Goal: Information Seeking & Learning: Learn about a topic

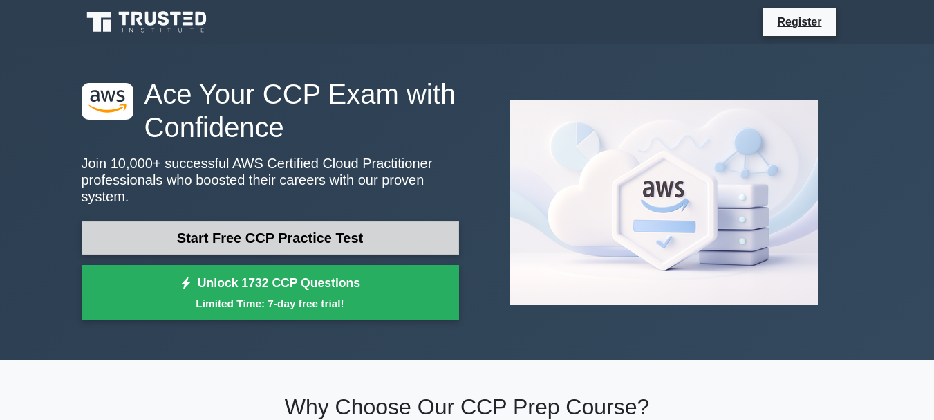
click at [341, 221] on link "Start Free CCP Practice Test" at bounding box center [271, 237] width 378 height 33
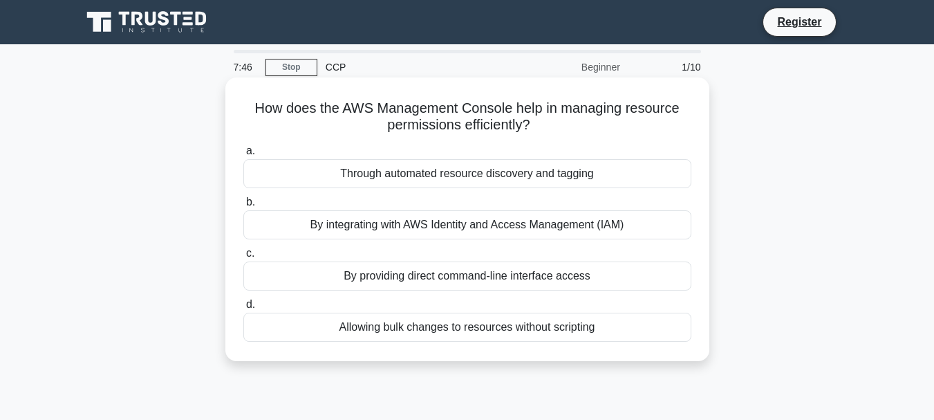
click at [519, 233] on div "By integrating with AWS Identity and Access Management (IAM)" at bounding box center [467, 224] width 448 height 29
click at [243, 207] on input "b. By integrating with AWS Identity and Access Management (IAM)" at bounding box center [243, 202] width 0 height 9
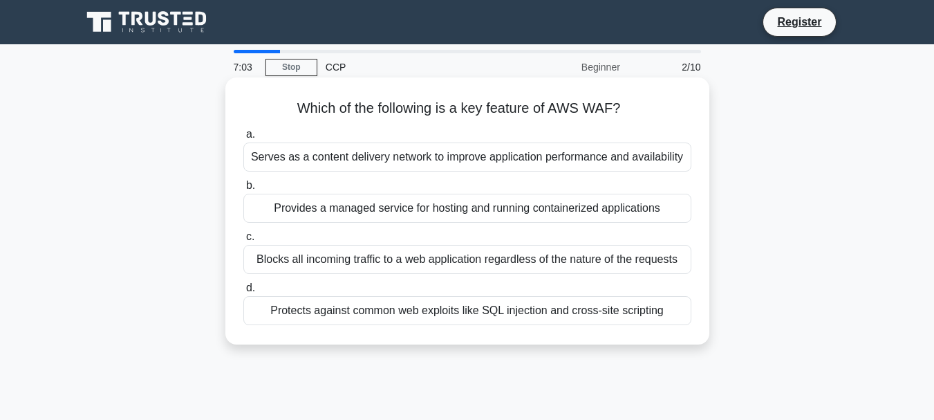
click at [523, 205] on div "Provides a managed service for hosting and running containerized applications" at bounding box center [467, 208] width 448 height 29
click at [243, 190] on input "b. Provides a managed service for hosting and running containerized applications" at bounding box center [243, 185] width 0 height 9
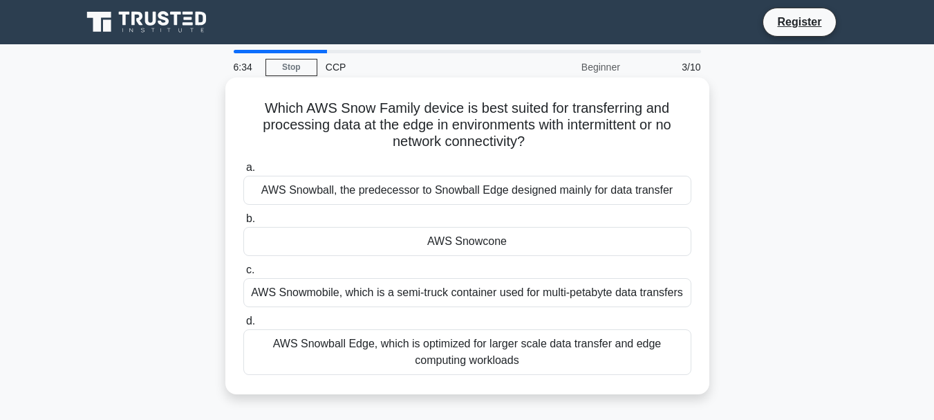
click at [472, 369] on div "AWS Snowball Edge, which is optimized for larger scale data transfer and edge c…" at bounding box center [467, 352] width 448 height 46
click at [243, 326] on input "d. AWS Snowball Edge, which is optimized for larger scale data transfer and edg…" at bounding box center [243, 321] width 0 height 9
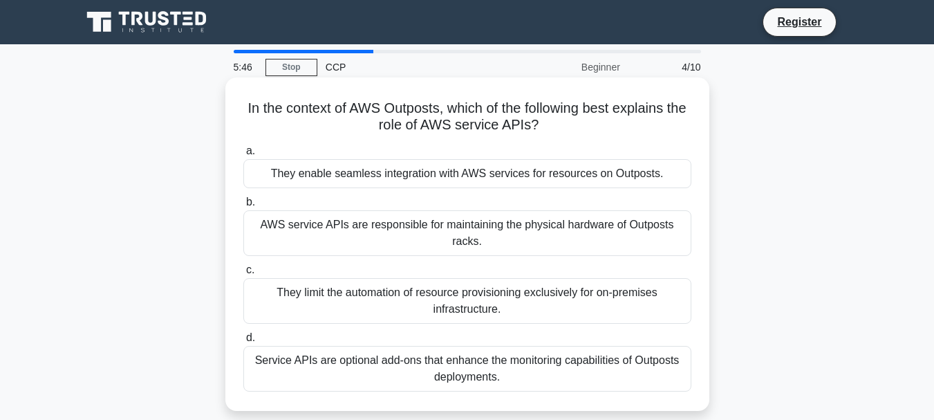
click at [505, 185] on div "They enable seamless integration with AWS services for resources on Outposts." at bounding box center [467, 173] width 448 height 29
click at [243, 156] on input "a. They enable seamless integration with AWS services for resources on Outposts." at bounding box center [243, 151] width 0 height 9
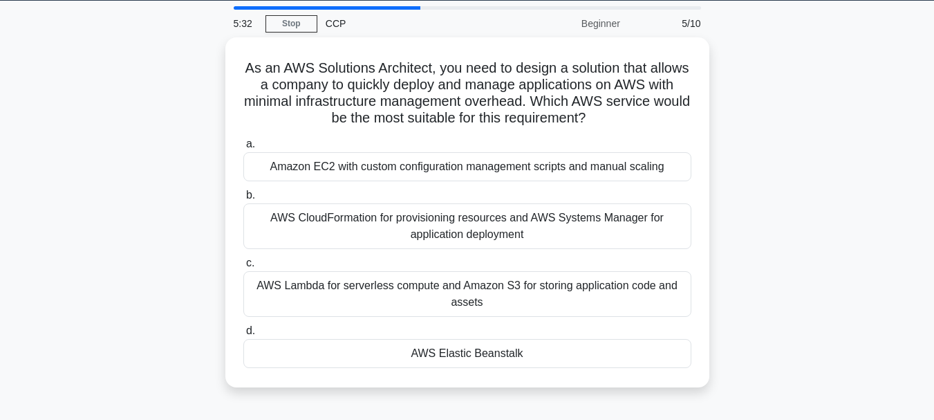
scroll to position [44, 0]
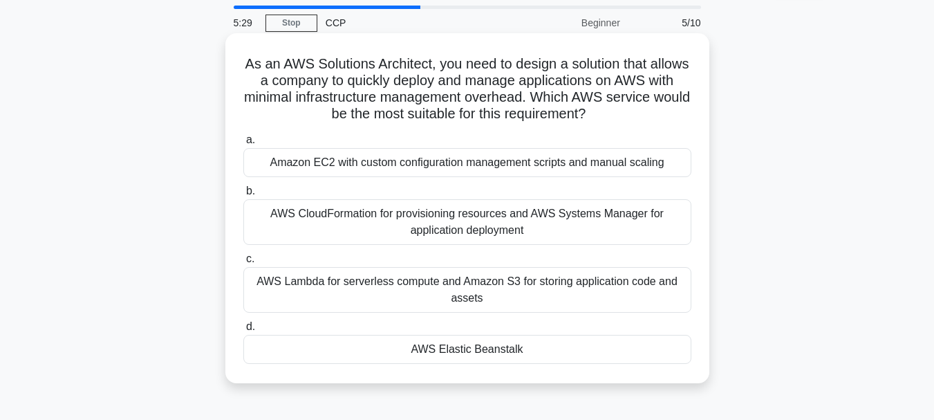
click at [490, 225] on div "AWS CloudFormation for provisioning resources and AWS Systems Manager for appli…" at bounding box center [467, 222] width 448 height 46
click at [243, 196] on input "b. AWS CloudFormation for provisioning resources and AWS Systems Manager for ap…" at bounding box center [243, 191] width 0 height 9
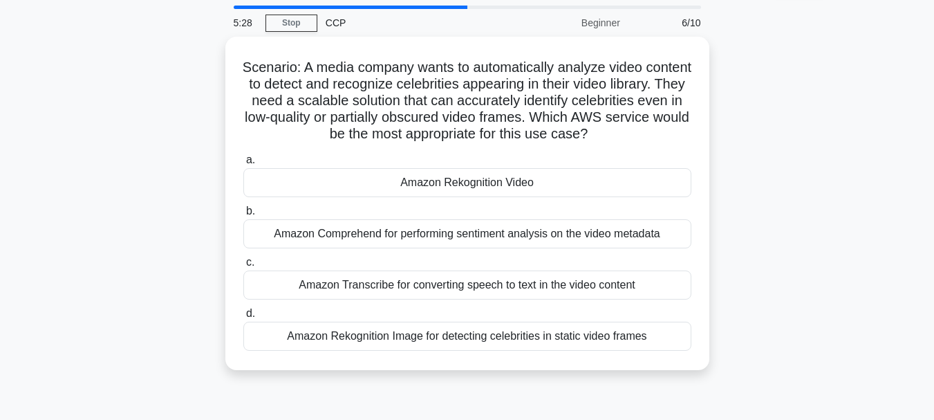
scroll to position [0, 0]
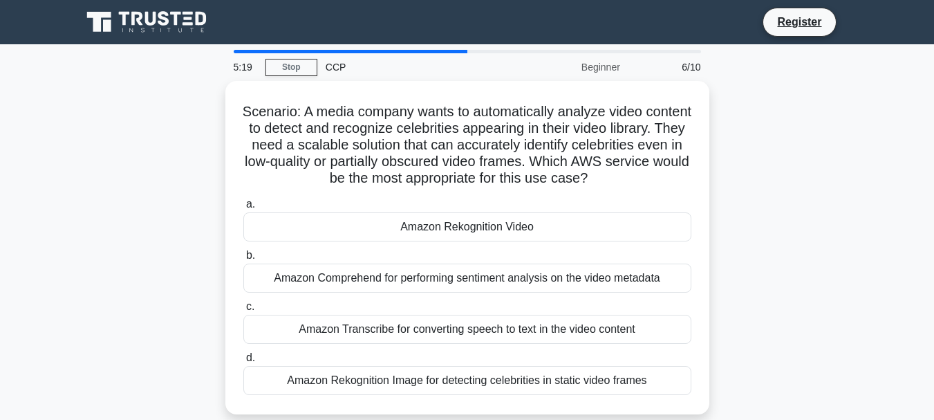
click at [490, 225] on div "Amazon Rekognition Video" at bounding box center [467, 226] width 448 height 29
click at [243, 209] on input "a. Amazon Rekognition Video" at bounding box center [243, 204] width 0 height 9
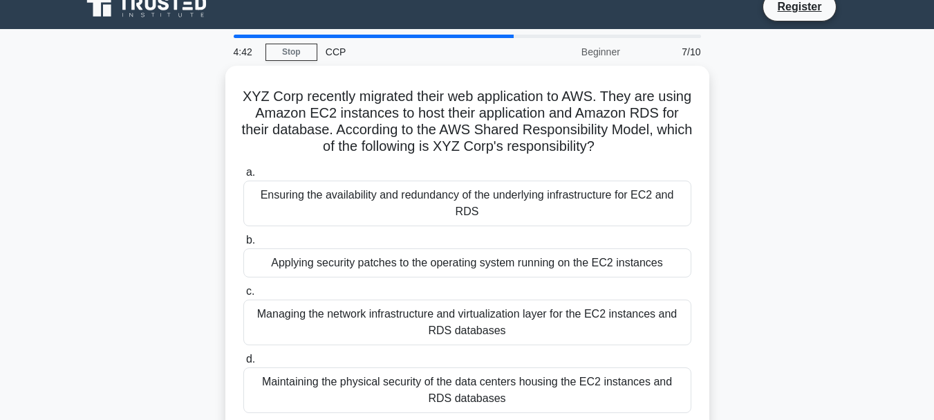
scroll to position [21, 0]
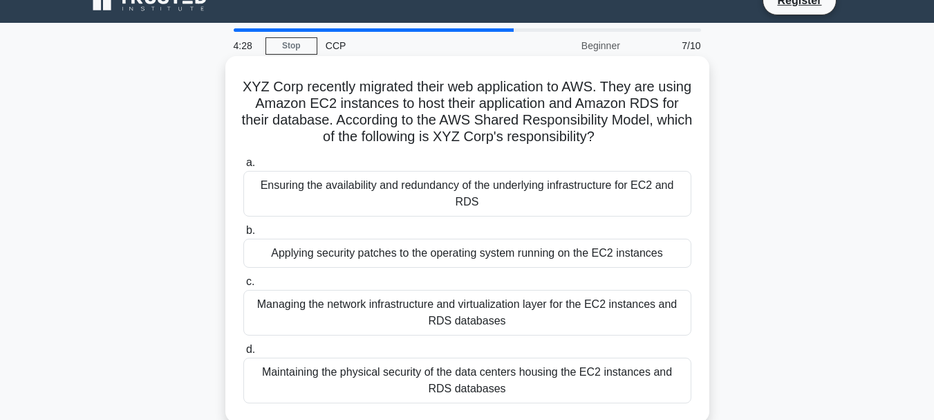
click at [468, 239] on div "Applying security patches to the operating system running on the EC2 instances" at bounding box center [467, 253] width 448 height 29
click at [243, 228] on input "b. Applying security patches to the operating system running on the EC2 instanc…" at bounding box center [243, 230] width 0 height 9
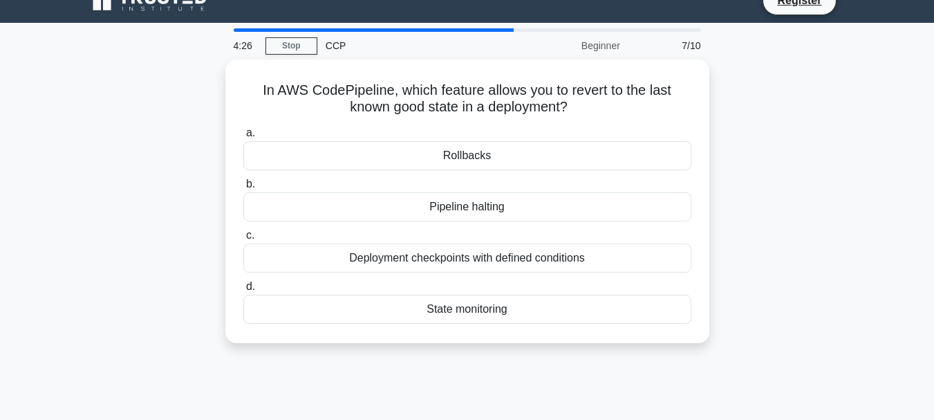
scroll to position [0, 0]
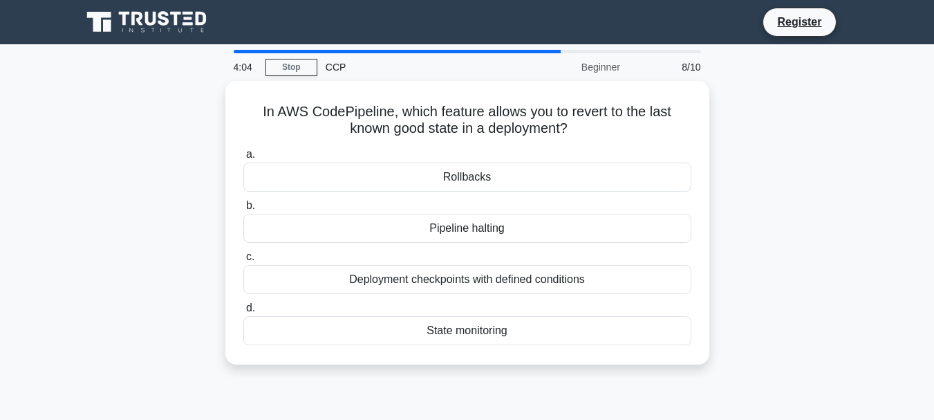
click at [468, 228] on div "Pipeline halting" at bounding box center [467, 228] width 448 height 29
click at [243, 210] on input "b. Pipeline halting" at bounding box center [243, 205] width 0 height 9
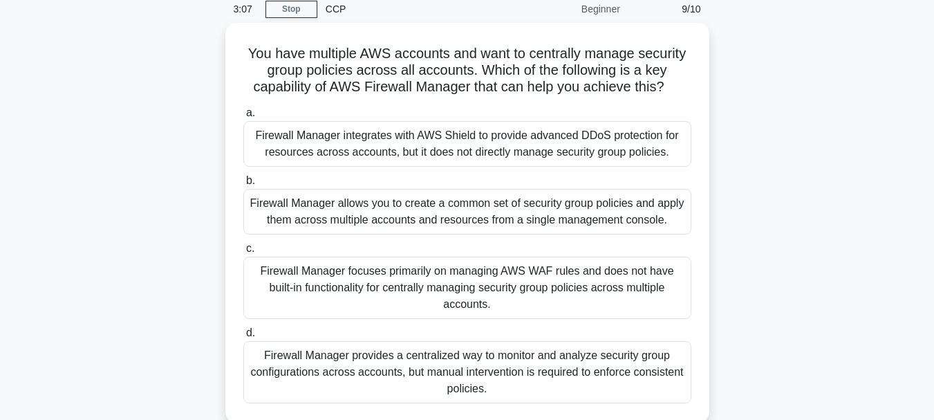
scroll to position [59, 0]
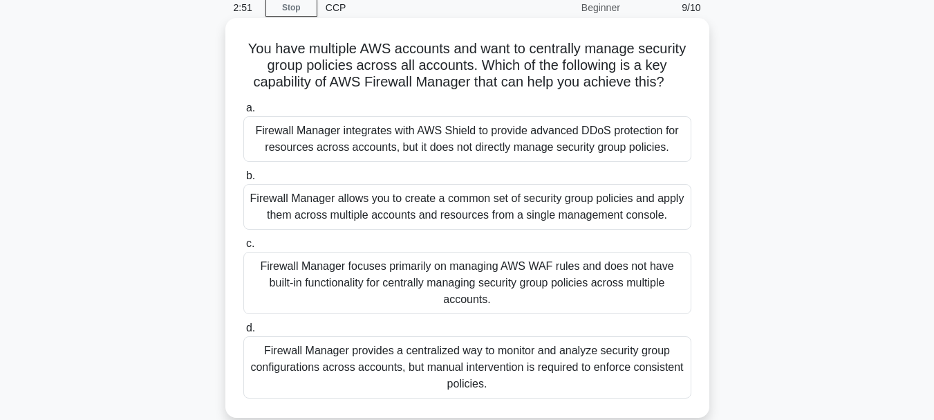
click at [491, 371] on div "Firewall Manager provides a centralized way to monitor and analyze security gro…" at bounding box center [467, 367] width 448 height 62
click at [243, 333] on input "d. Firewall Manager provides a centralized way to monitor and analyze security …" at bounding box center [243, 328] width 0 height 9
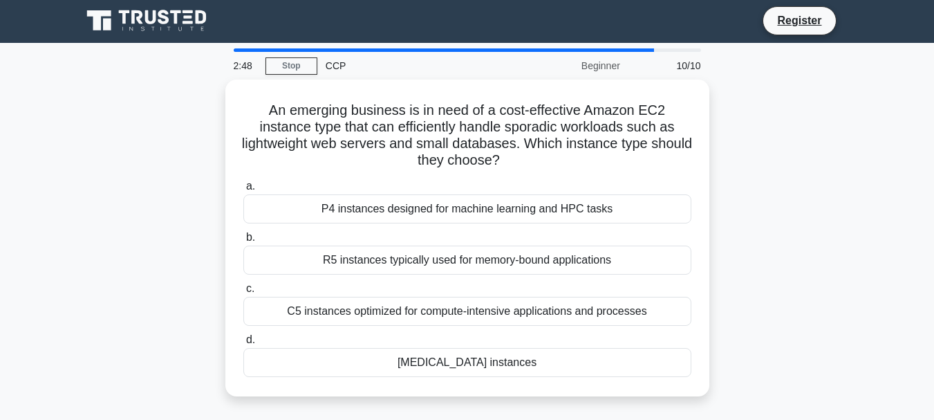
scroll to position [0, 0]
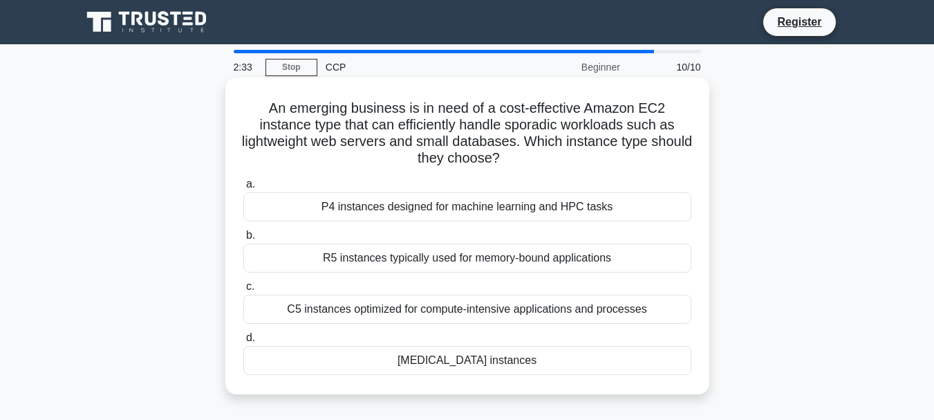
click at [491, 369] on div "T3 instances" at bounding box center [467, 360] width 448 height 29
click at [243, 342] on input "d. T3 instances" at bounding box center [243, 337] width 0 height 9
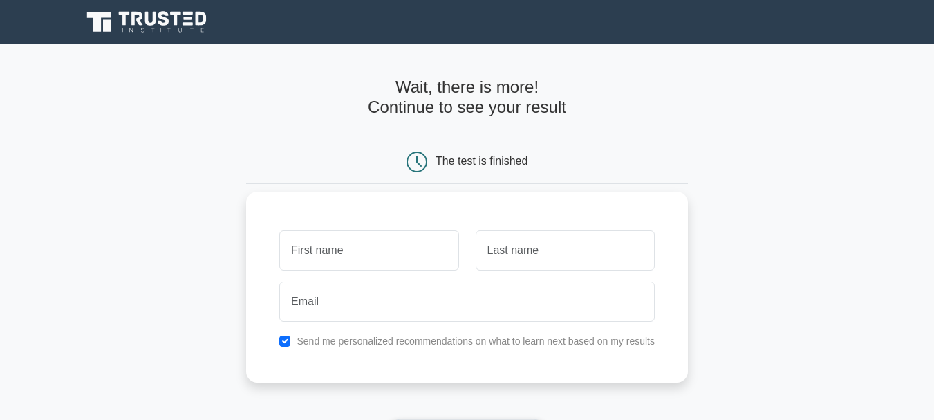
click at [406, 253] on input "text" at bounding box center [368, 250] width 179 height 40
type input "Masande"
click at [501, 264] on input "text" at bounding box center [565, 250] width 179 height 40
type input "Mhlongo"
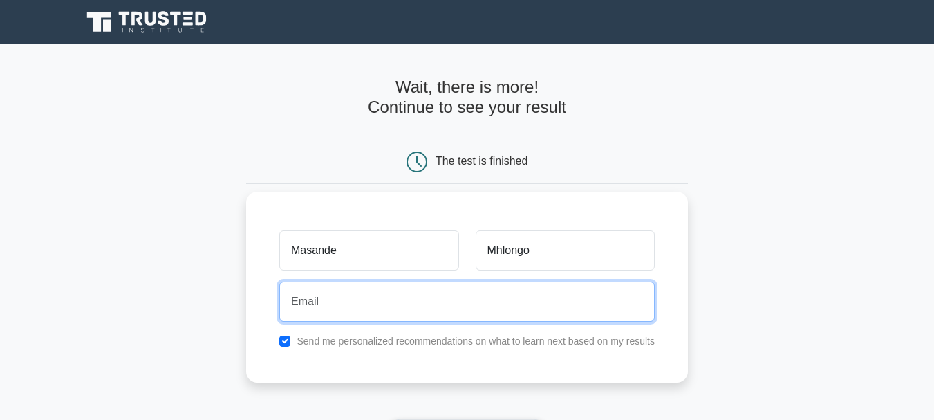
click at [514, 300] on input "email" at bounding box center [466, 301] width 375 height 40
type input "masandemhlongo8@gmail.com"
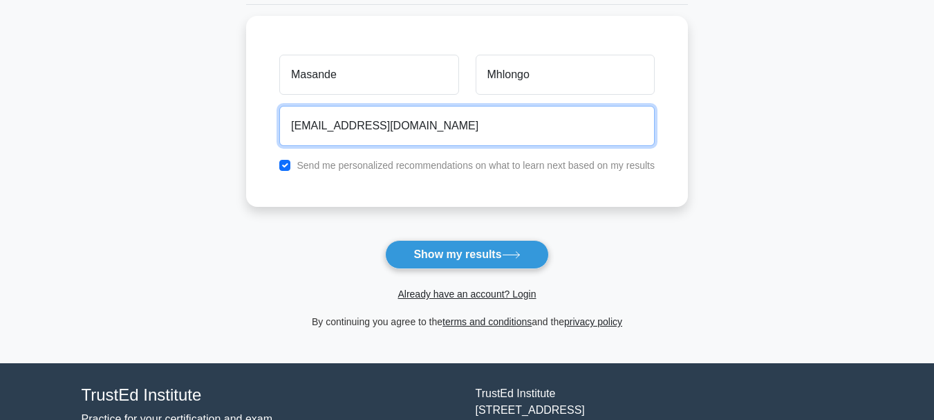
scroll to position [183, 0]
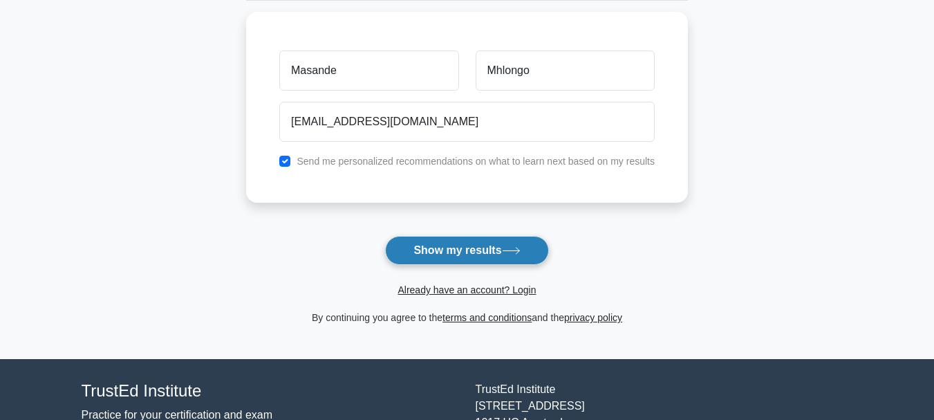
click at [519, 258] on button "Show my results" at bounding box center [466, 250] width 163 height 29
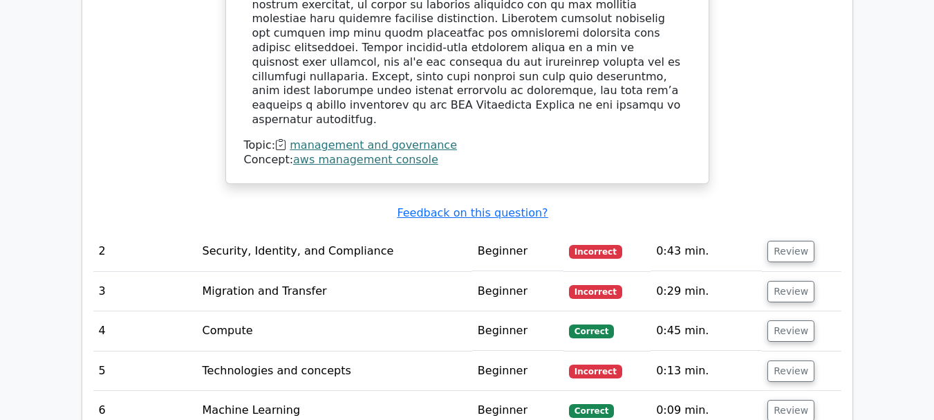
scroll to position [1666, 0]
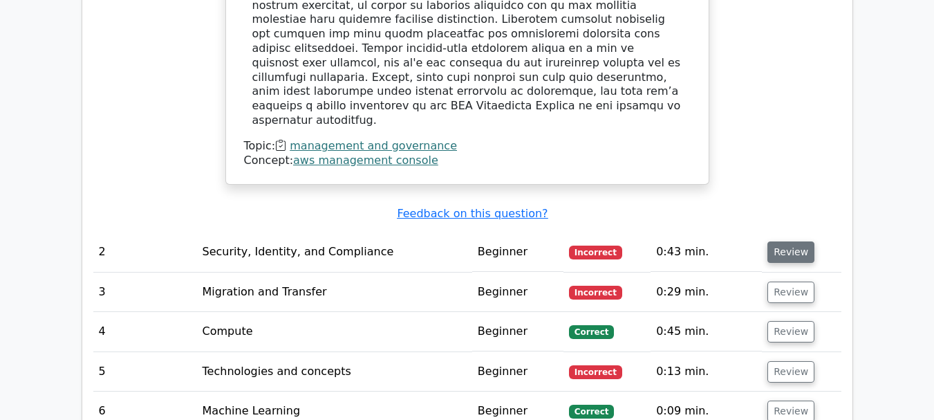
click at [786, 241] on button "Review" at bounding box center [791, 251] width 47 height 21
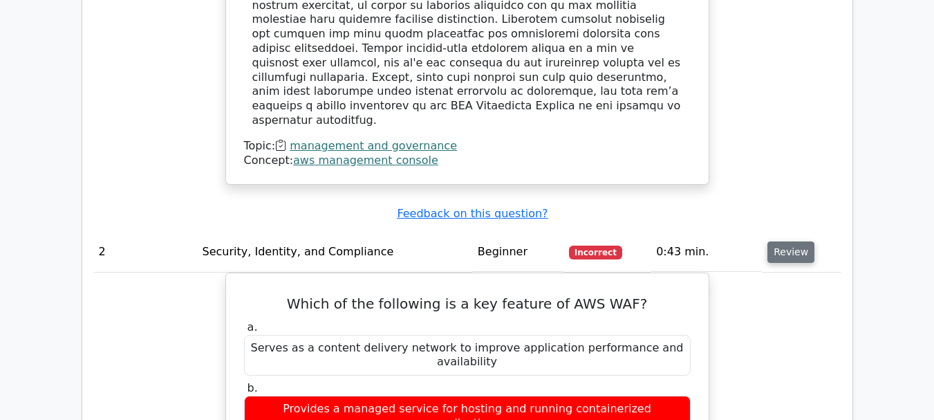
click at [772, 241] on button "Review" at bounding box center [791, 251] width 47 height 21
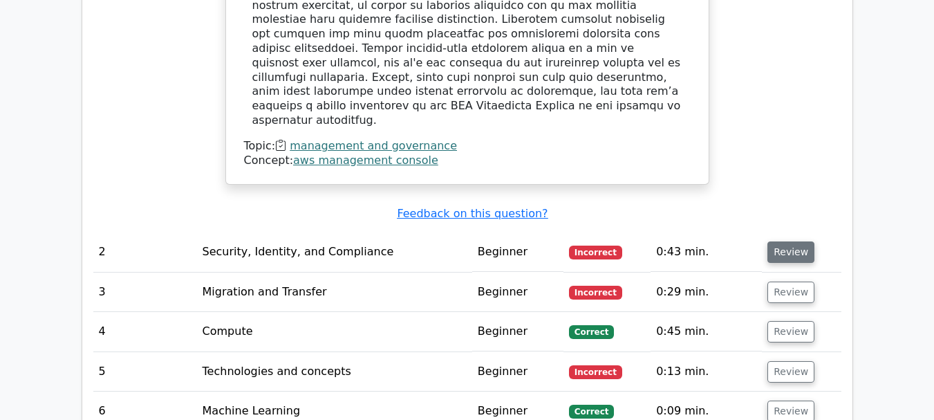
click at [772, 241] on button "Review" at bounding box center [791, 251] width 47 height 21
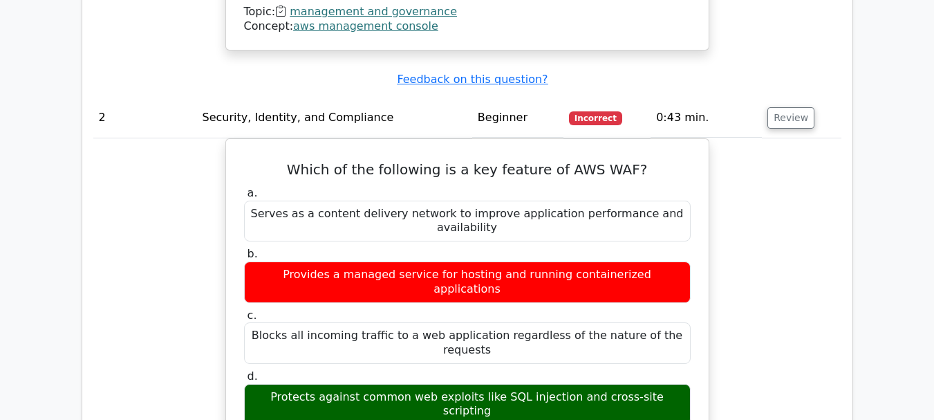
scroll to position [1801, 0]
